Goal: Transaction & Acquisition: Purchase product/service

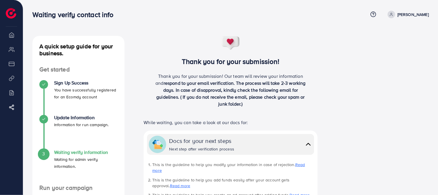
click at [417, 12] on p "[PERSON_NAME]" at bounding box center [413, 14] width 31 height 7
click at [397, 34] on span "Log out" at bounding box center [395, 34] width 16 height 7
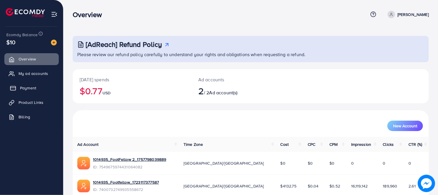
click at [50, 88] on link "Payment" at bounding box center [31, 88] width 54 height 12
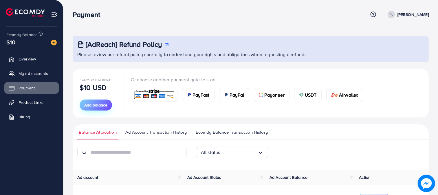
click at [103, 104] on span "Add balance" at bounding box center [95, 105] width 23 height 6
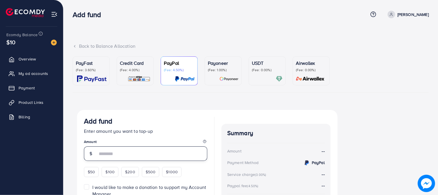
click at [113, 150] on input "number" at bounding box center [152, 154] width 110 height 14
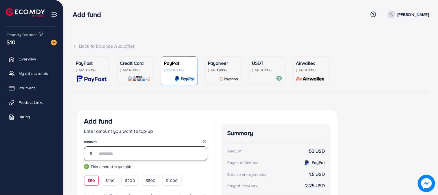
type input "**"
click at [91, 73] on div "PayFast (Fee: 3.60%)" at bounding box center [91, 71] width 31 height 23
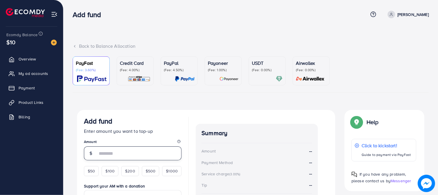
click at [124, 150] on input "number" at bounding box center [139, 154] width 84 height 14
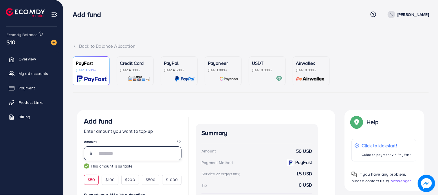
scroll to position [99, 0]
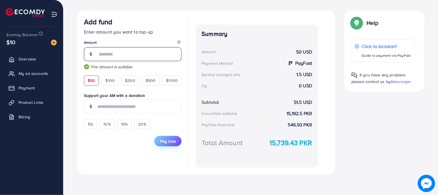
type input "**"
click at [169, 140] on span "Pay now" at bounding box center [168, 141] width 16 height 6
